Goal: Task Accomplishment & Management: Complete application form

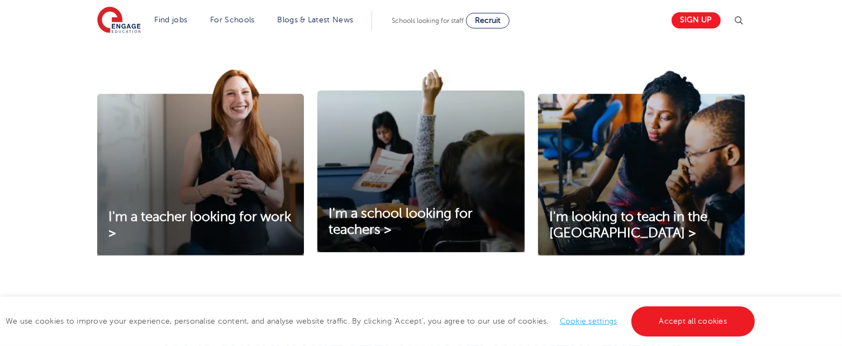
scroll to position [374, 0]
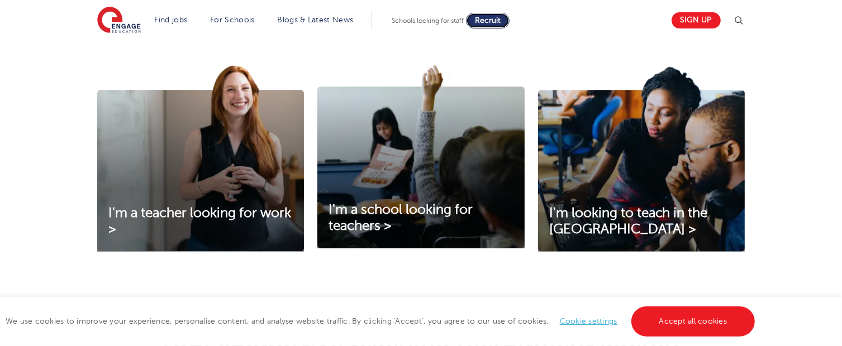
click at [491, 17] on span "Recruit" at bounding box center [488, 20] width 26 height 8
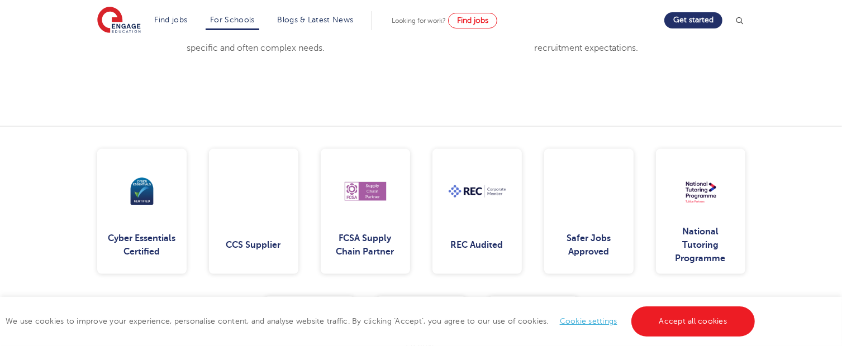
scroll to position [1542, 0]
